Goal: Transaction & Acquisition: Obtain resource

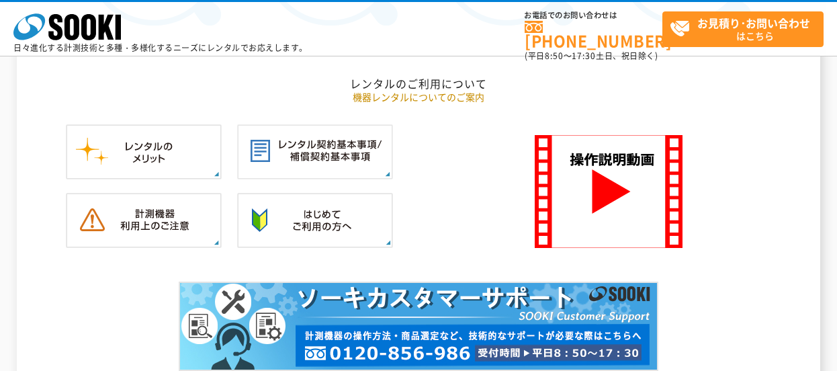
scroll to position [1142, 0]
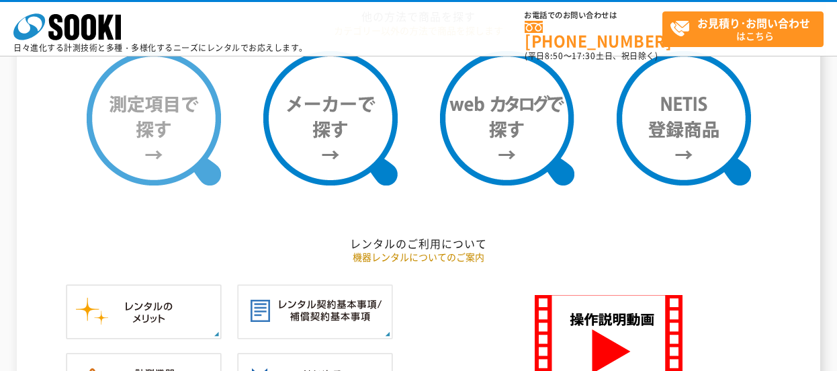
click at [138, 123] on img at bounding box center [154, 118] width 134 height 134
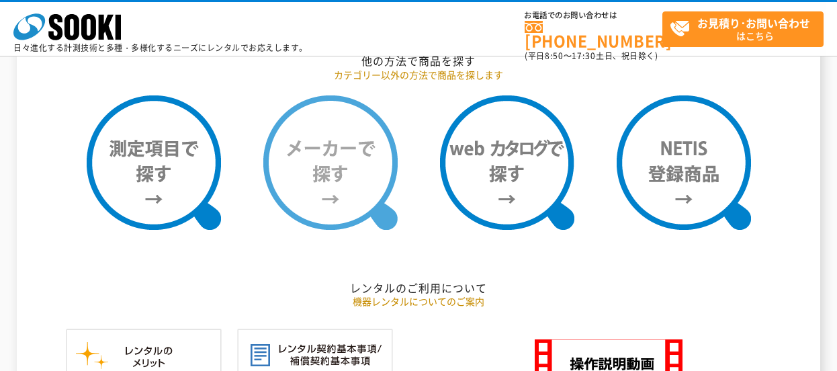
scroll to position [1008, 0]
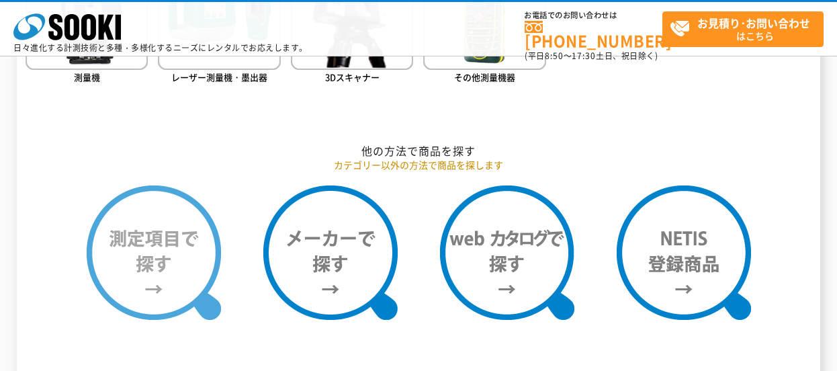
click at [156, 243] on img at bounding box center [154, 252] width 134 height 134
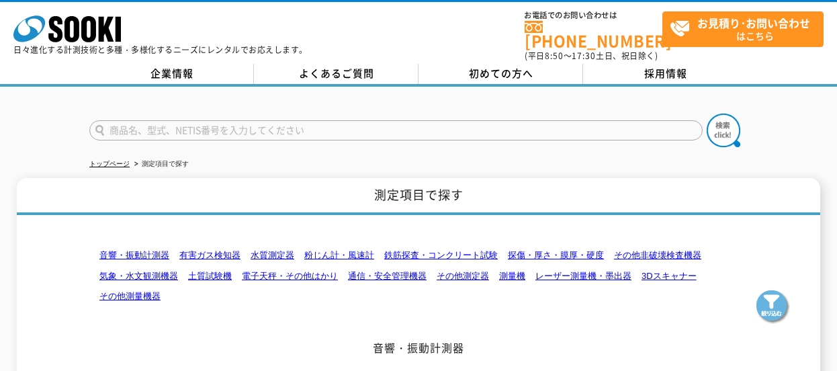
click at [137, 291] on link "その他測量機器" at bounding box center [129, 296] width 61 height 10
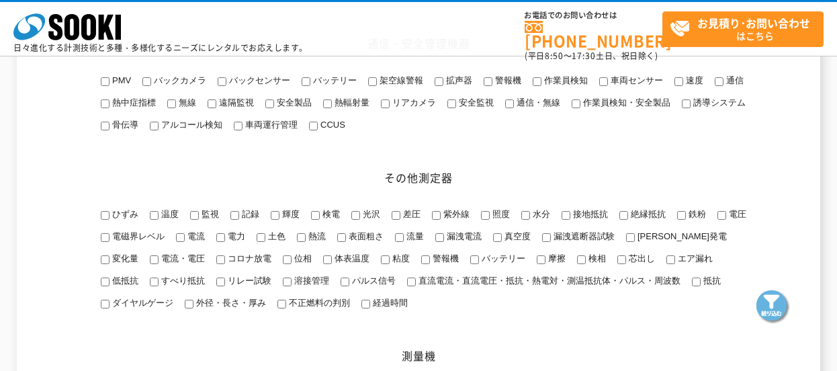
scroll to position [1611, 0]
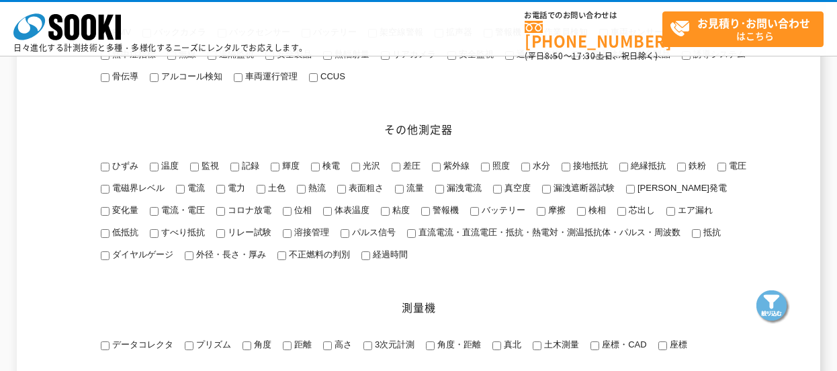
click at [323, 216] on input "体表温度" at bounding box center [327, 211] width 9 height 9
checkbox input "true"
click at [773, 310] on img at bounding box center [773, 307] width 34 height 34
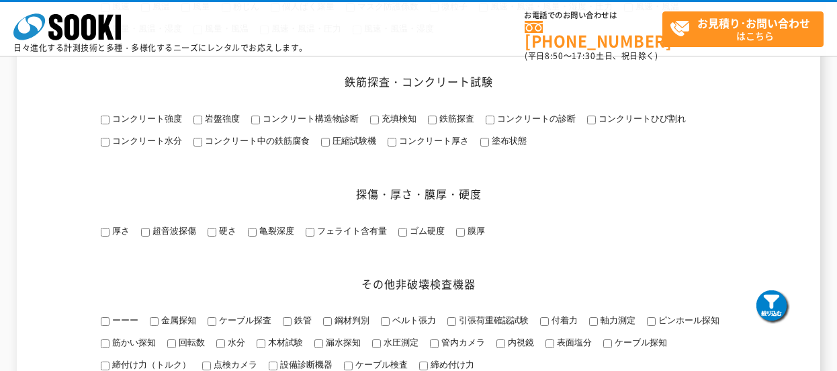
scroll to position [805, 0]
